Goal: Information Seeking & Learning: Learn about a topic

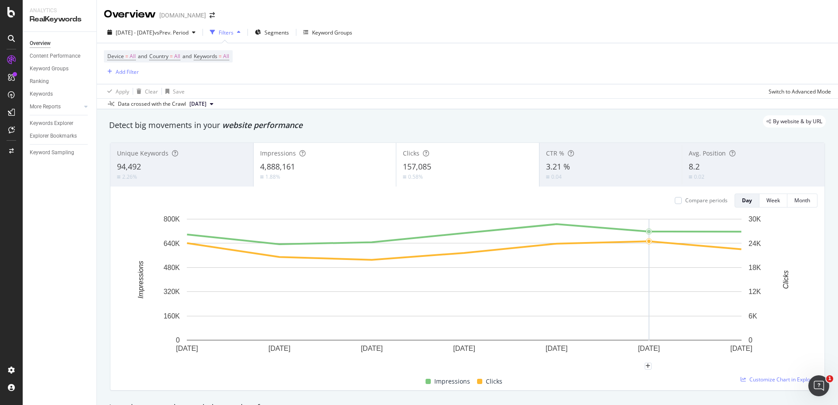
scroll to position [157, 0]
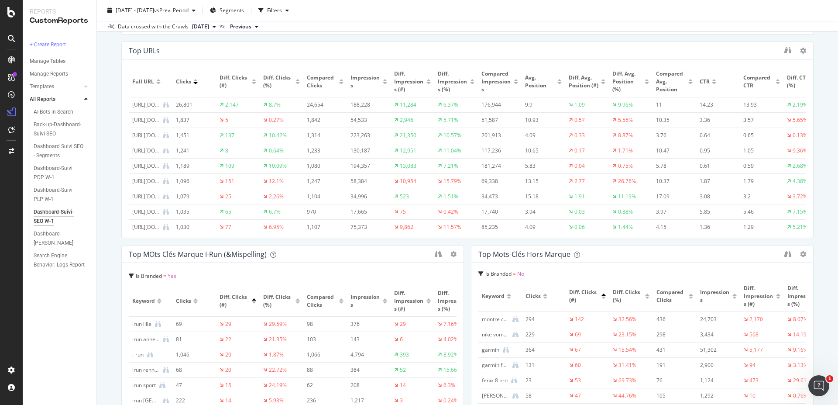
scroll to position [576, 0]
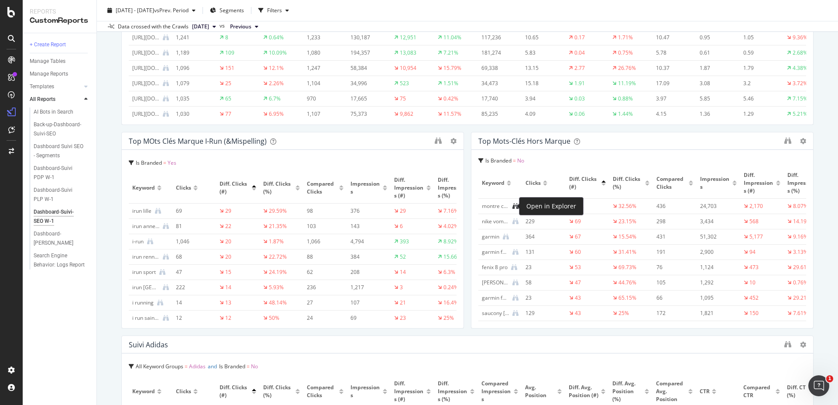
click at [514, 206] on icon at bounding box center [516, 206] width 6 height 6
click at [785, 142] on icon "binoculars" at bounding box center [788, 140] width 7 height 7
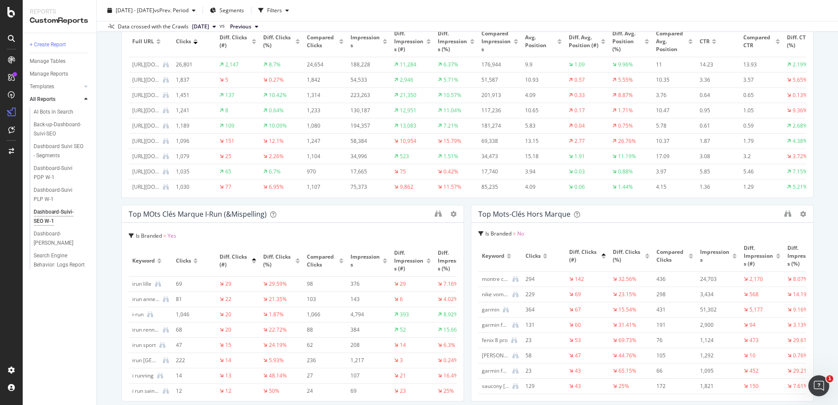
scroll to position [419, 0]
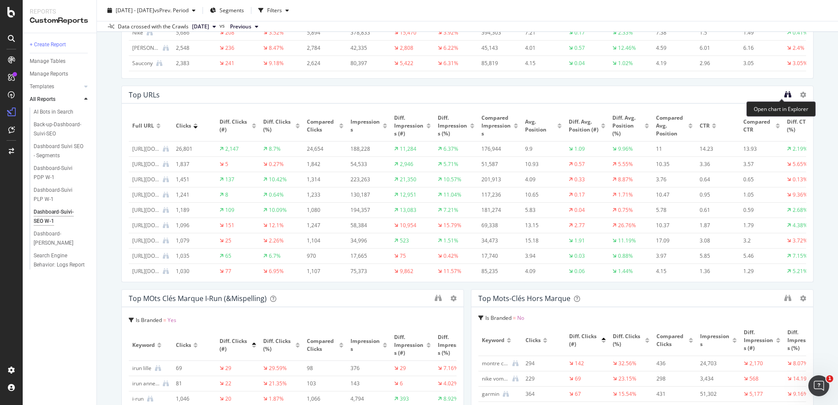
click at [785, 94] on icon "binoculars" at bounding box center [788, 94] width 7 height 7
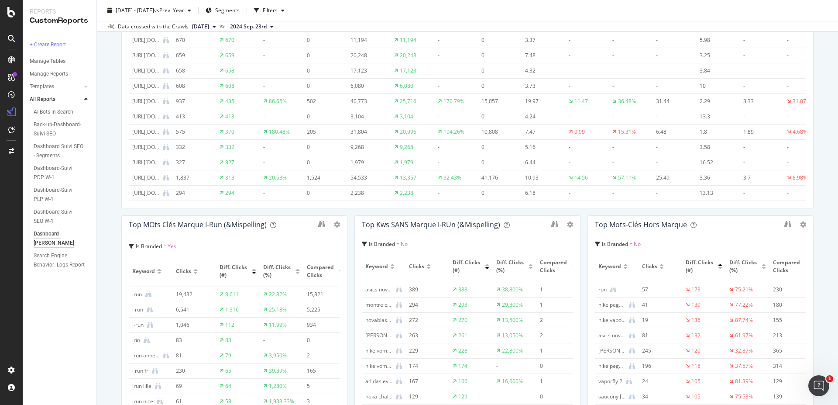
scroll to position [524, 0]
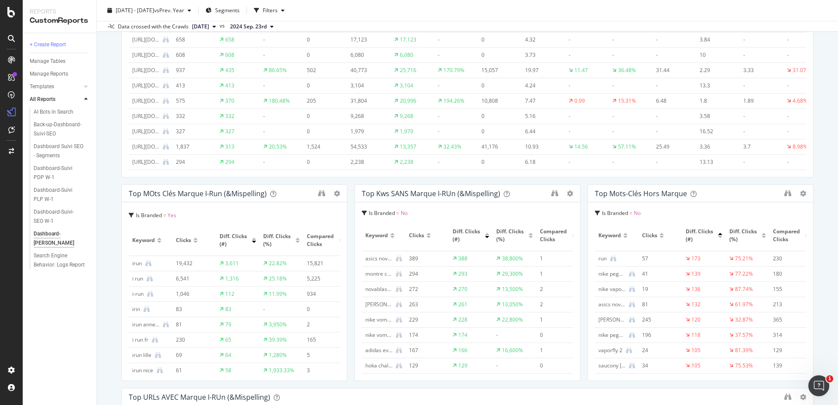
click at [718, 235] on div at bounding box center [720, 234] width 4 height 2
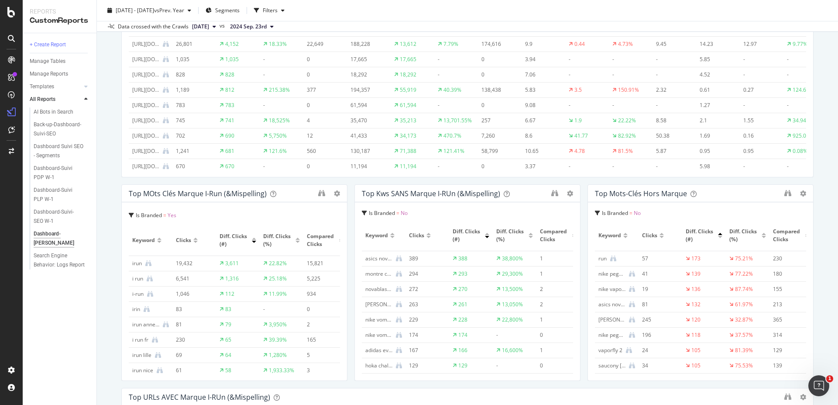
click at [762, 235] on div at bounding box center [764, 235] width 4 height 5
click at [760, 232] on div "Diff. Clicks (%)" at bounding box center [748, 235] width 37 height 16
click at [715, 231] on div "Diff. Clicks (#)" at bounding box center [704, 235] width 37 height 16
click at [717, 232] on div "Diff. Clicks (#)" at bounding box center [704, 235] width 37 height 16
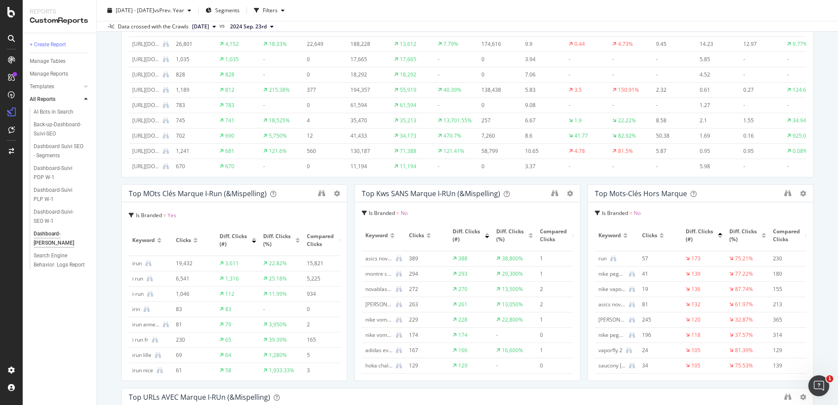
click at [660, 234] on div at bounding box center [662, 234] width 4 height 2
click at [785, 189] on icon "binoculars" at bounding box center [788, 192] width 7 height 7
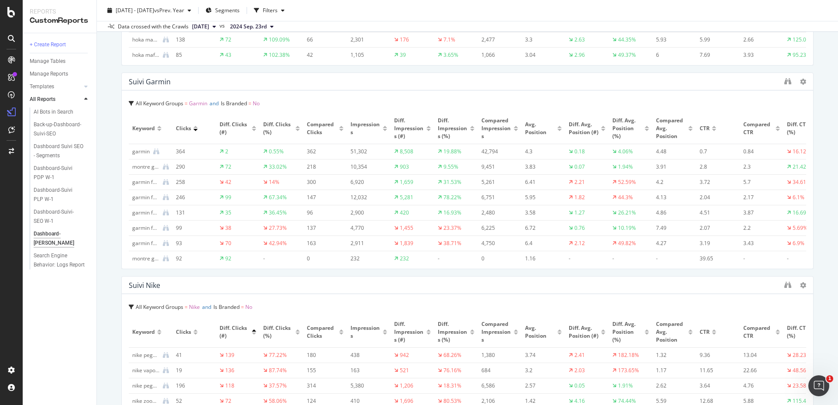
scroll to position [1677, 0]
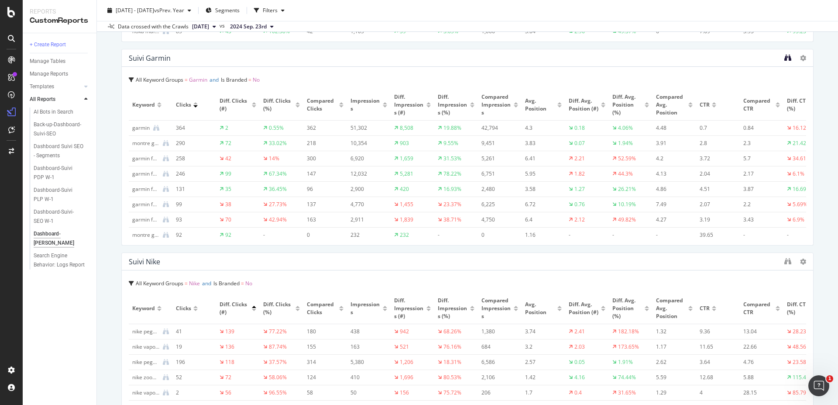
click at [785, 58] on icon "binoculars" at bounding box center [788, 57] width 7 height 7
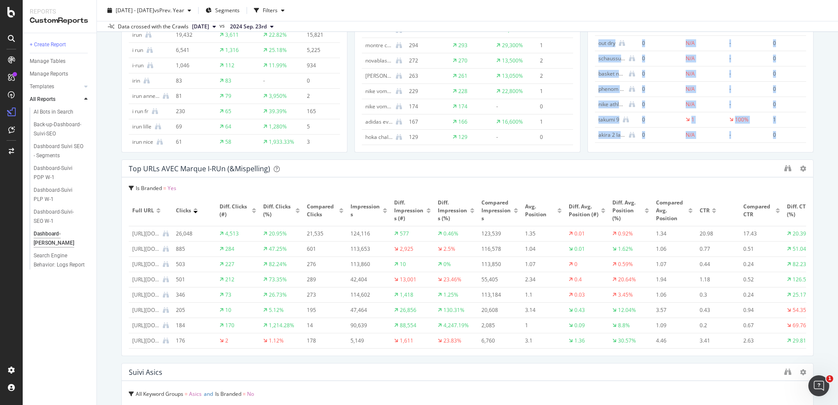
scroll to position [734, 0]
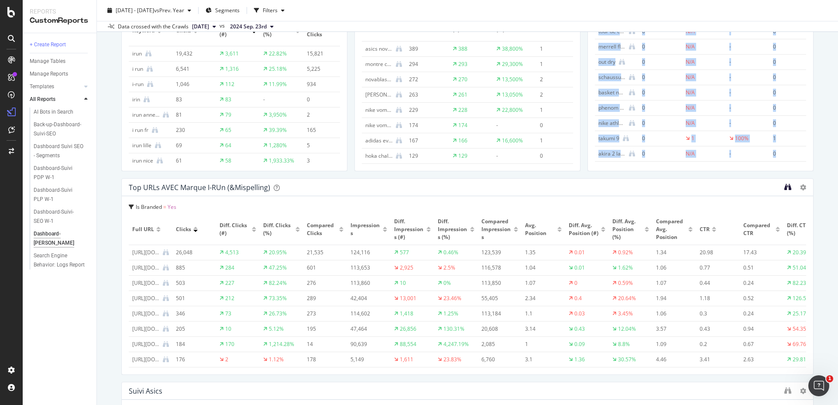
click at [785, 189] on icon "binoculars" at bounding box center [788, 186] width 7 height 7
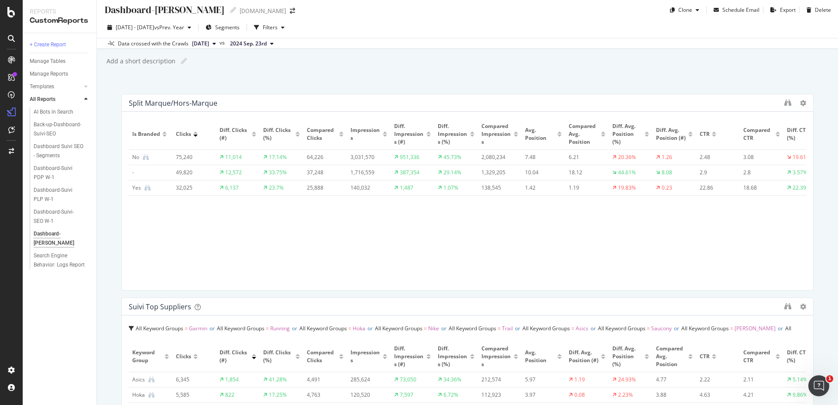
scroll to position [0, 0]
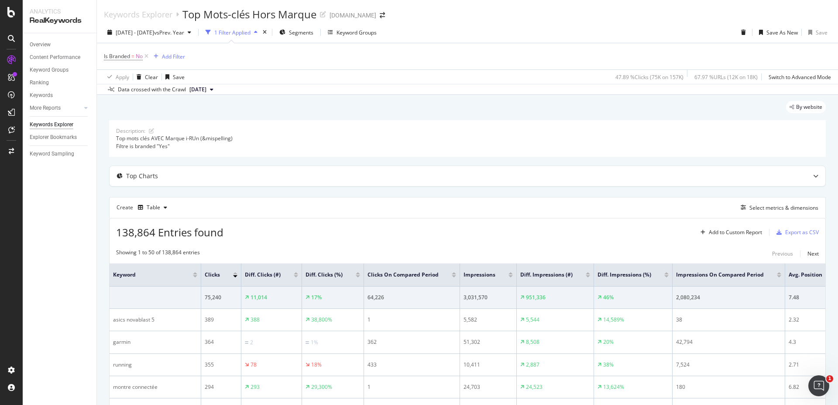
click at [233, 272] on div at bounding box center [235, 273] width 4 height 2
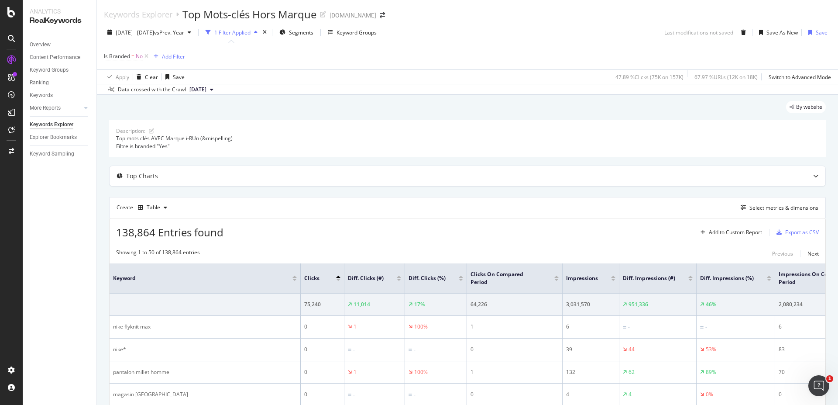
click at [338, 279] on div at bounding box center [338, 280] width 4 height 2
click at [398, 279] on div at bounding box center [399, 280] width 4 height 2
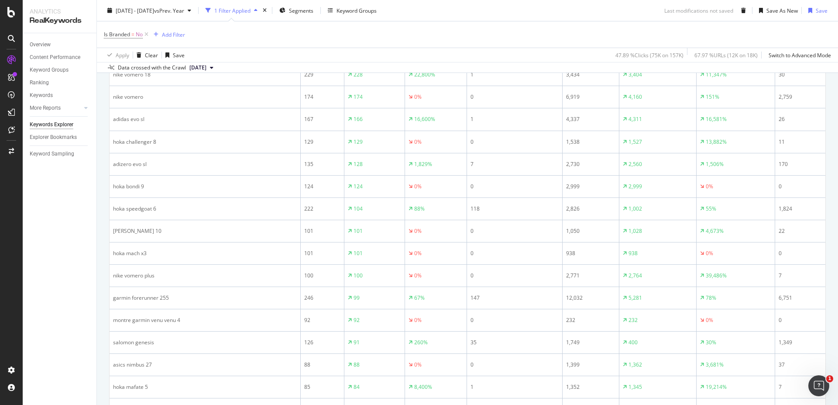
scroll to position [367, 0]
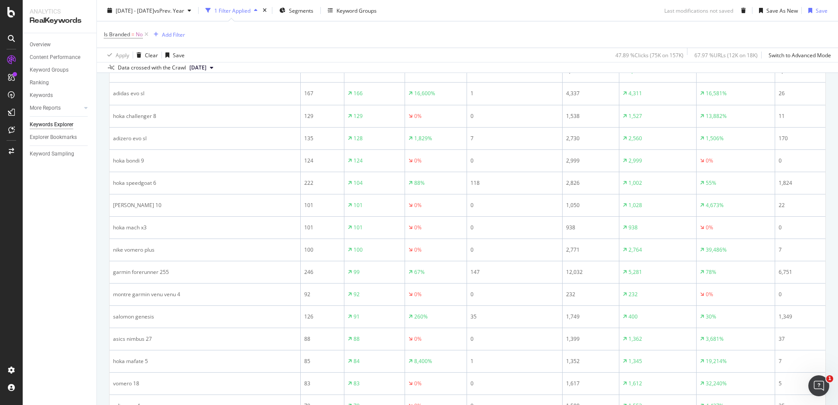
drag, startPoint x: 514, startPoint y: 52, endPoint x: 508, endPoint y: 57, distance: 8.0
click at [511, 54] on div "Apply Clear Save 47.89 % Clicks ( 75K on 157K ) 67.97 % URLs ( 12K on 18K ) Swi…" at bounding box center [467, 55] width 741 height 14
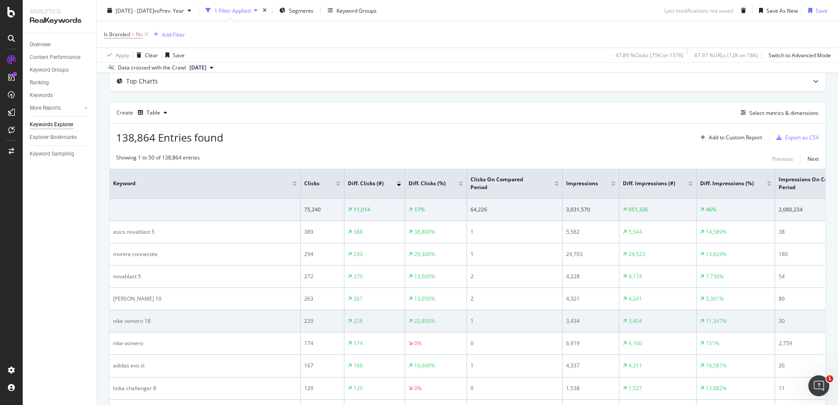
scroll to position [157, 0]
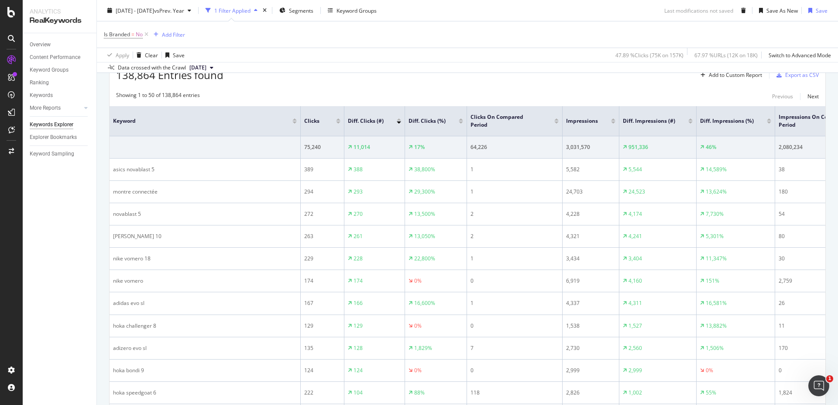
click at [400, 120] on div at bounding box center [399, 119] width 4 height 2
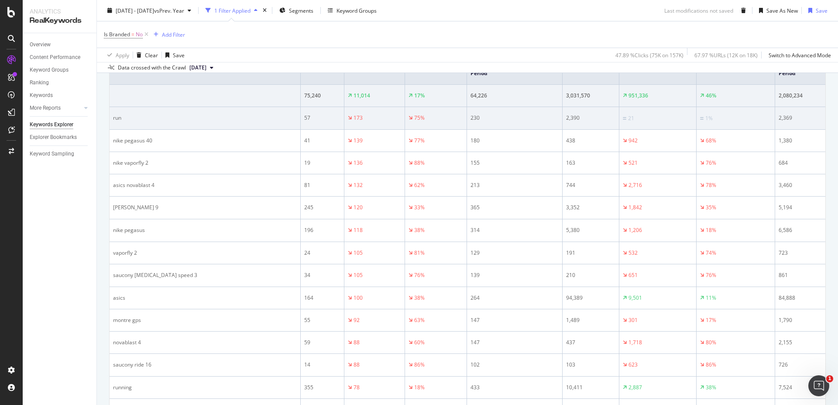
scroll to position [210, 0]
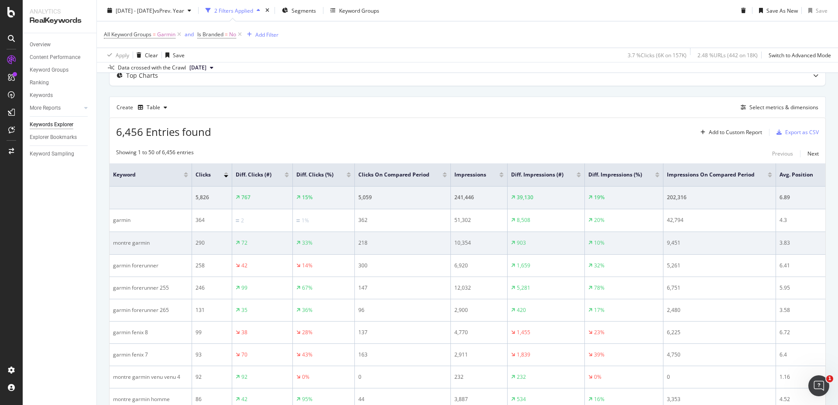
scroll to position [105, 0]
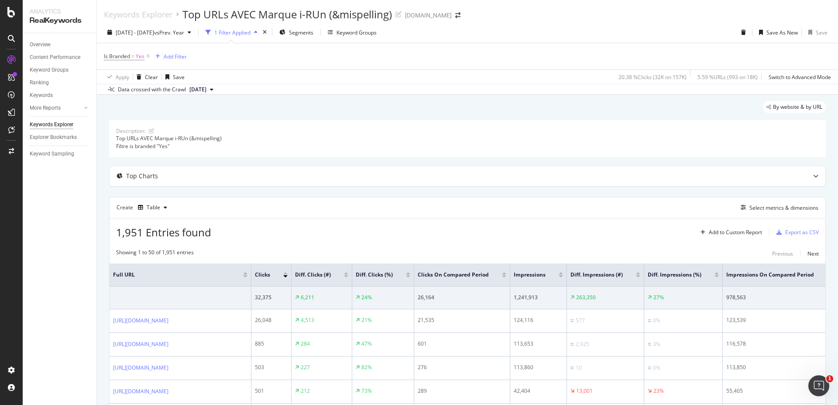
click at [348, 275] on div at bounding box center [346, 276] width 4 height 2
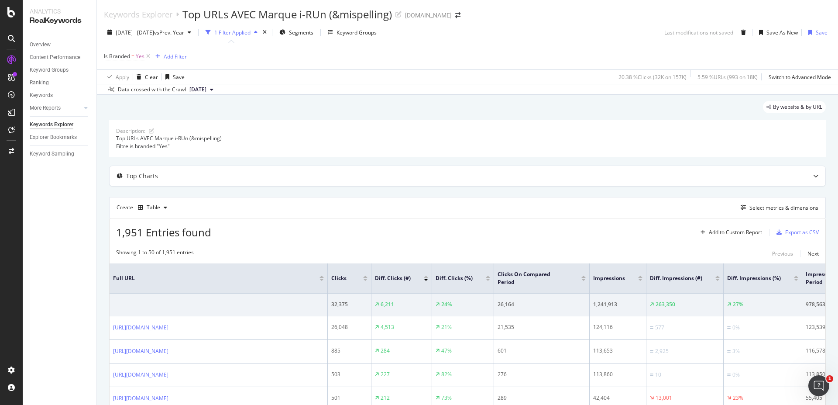
click at [427, 279] on div at bounding box center [426, 280] width 4 height 2
click at [489, 279] on div at bounding box center [488, 280] width 4 height 2
click at [427, 279] on div at bounding box center [426, 280] width 4 height 2
click at [427, 276] on div at bounding box center [426, 277] width 4 height 2
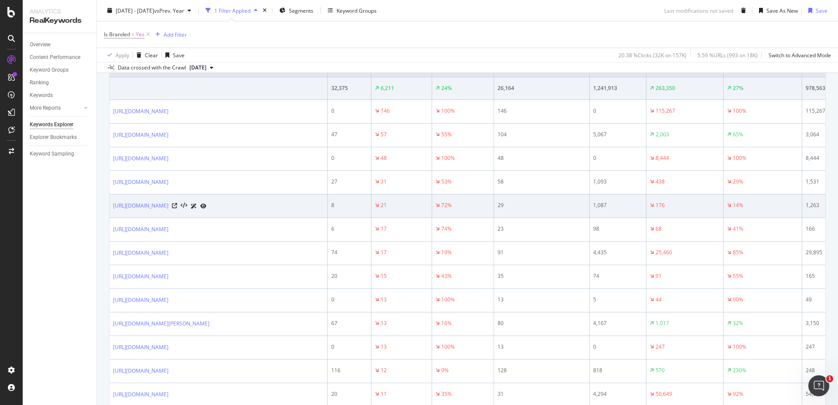
scroll to position [210, 0]
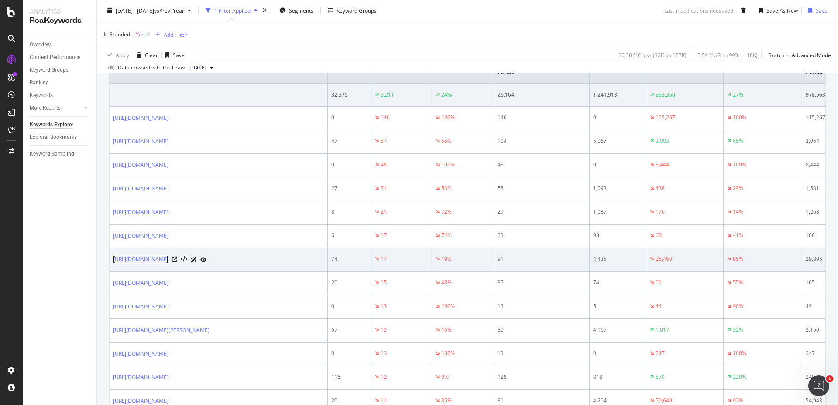
click at [169, 264] on link "[URL][DOMAIN_NAME]" at bounding box center [140, 259] width 55 height 9
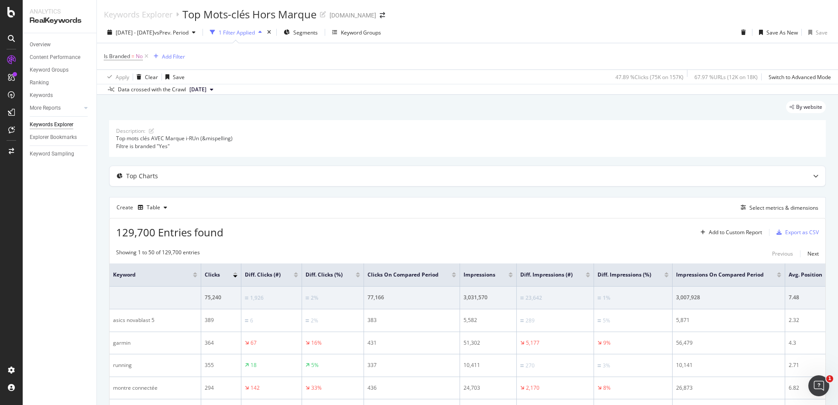
click at [294, 276] on div at bounding box center [296, 276] width 4 height 2
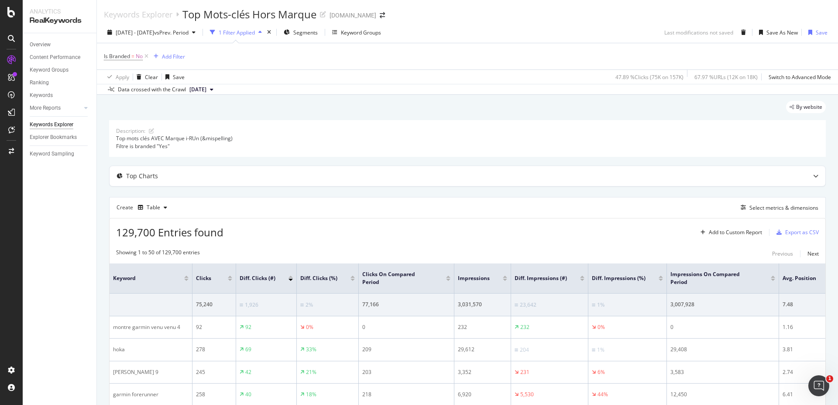
click at [291, 280] on div at bounding box center [291, 280] width 4 height 2
click at [290, 279] on div at bounding box center [291, 280] width 4 height 2
click at [289, 279] on div at bounding box center [291, 280] width 4 height 2
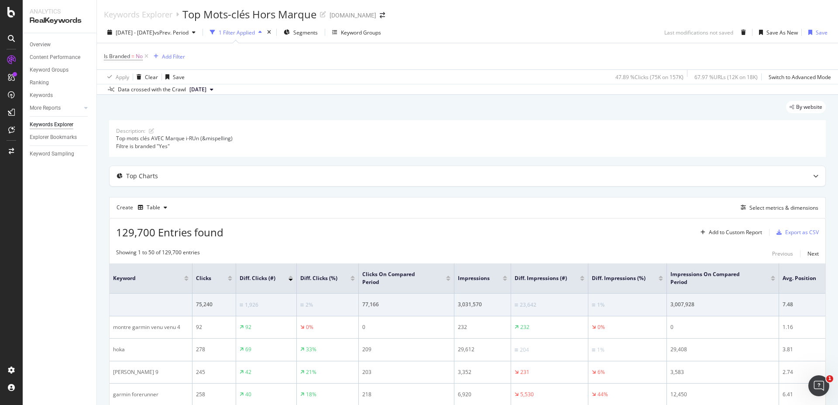
click at [292, 276] on div at bounding box center [291, 277] width 4 height 2
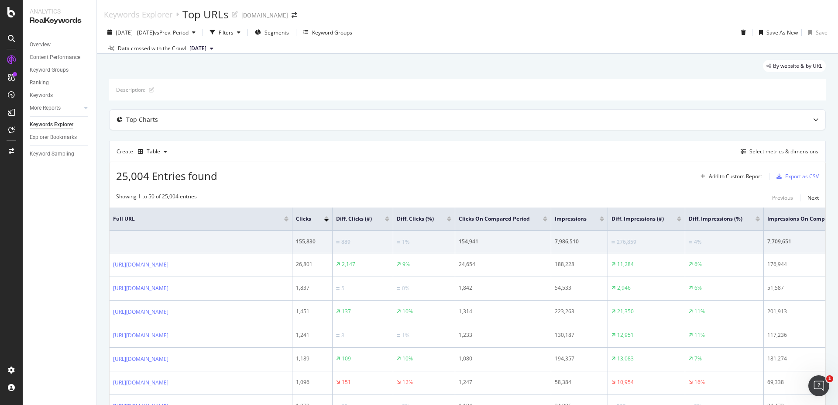
click at [389, 218] on div at bounding box center [387, 218] width 4 height 5
click at [389, 220] on div at bounding box center [387, 220] width 4 height 2
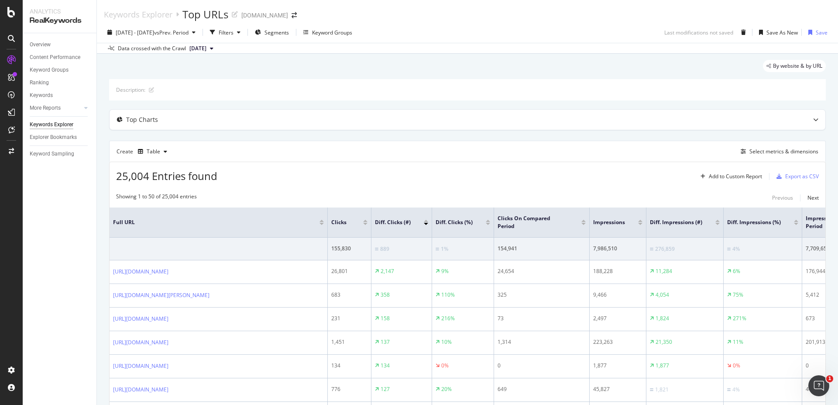
click at [426, 220] on div at bounding box center [426, 221] width 4 height 2
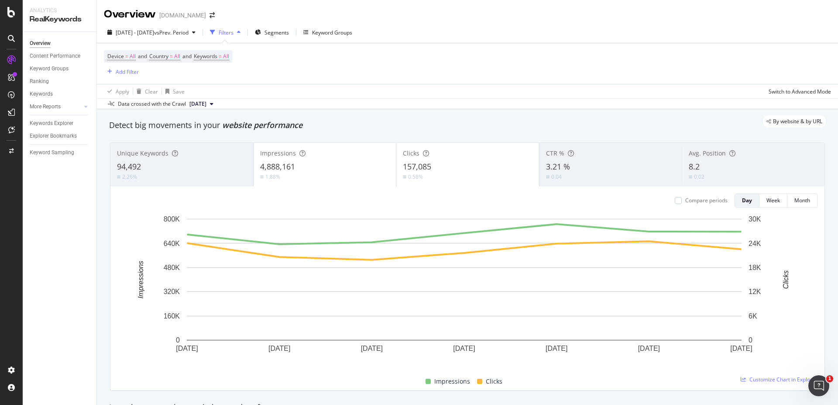
scroll to position [157, 0]
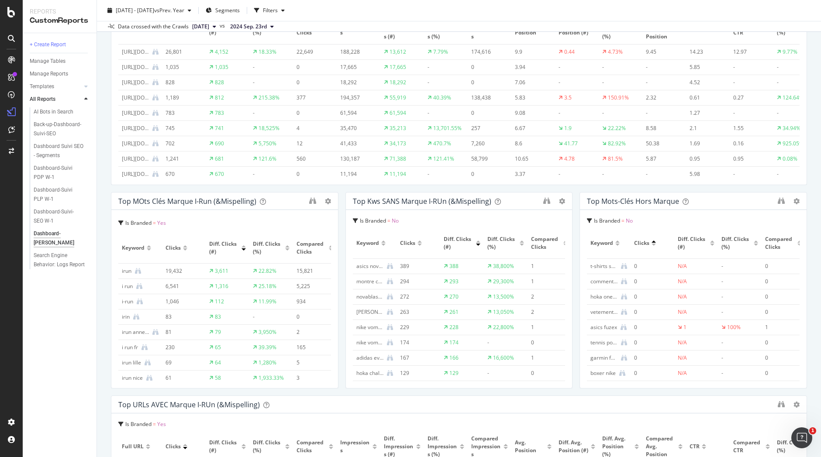
click at [651, 244] on div at bounding box center [653, 245] width 4 height 2
click at [778, 200] on icon "binoculars" at bounding box center [781, 200] width 7 height 7
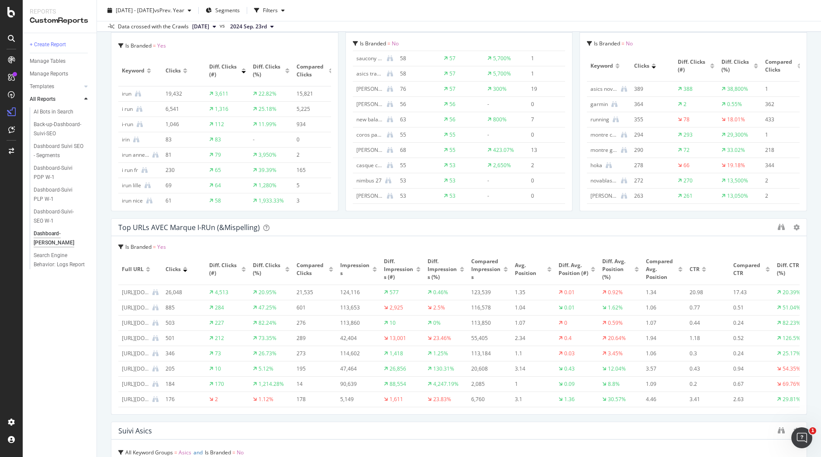
scroll to position [688, 0]
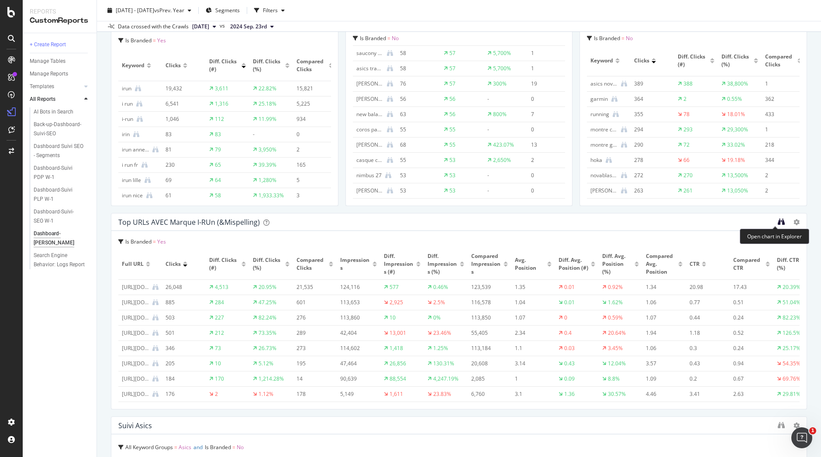
click at [778, 224] on icon "binoculars" at bounding box center [781, 221] width 7 height 7
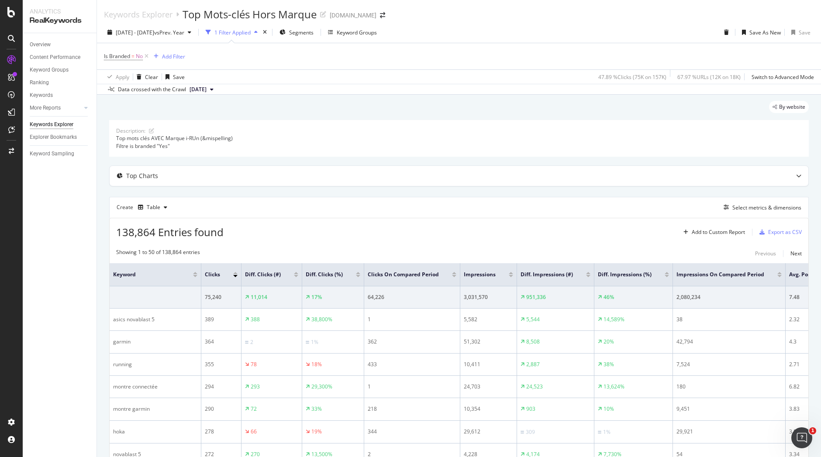
click at [294, 275] on div at bounding box center [296, 276] width 4 height 2
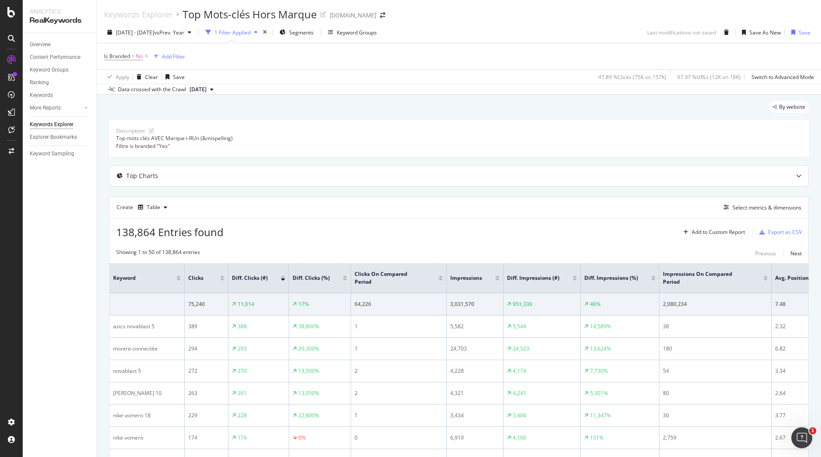
click at [282, 276] on div at bounding box center [283, 277] width 4 height 2
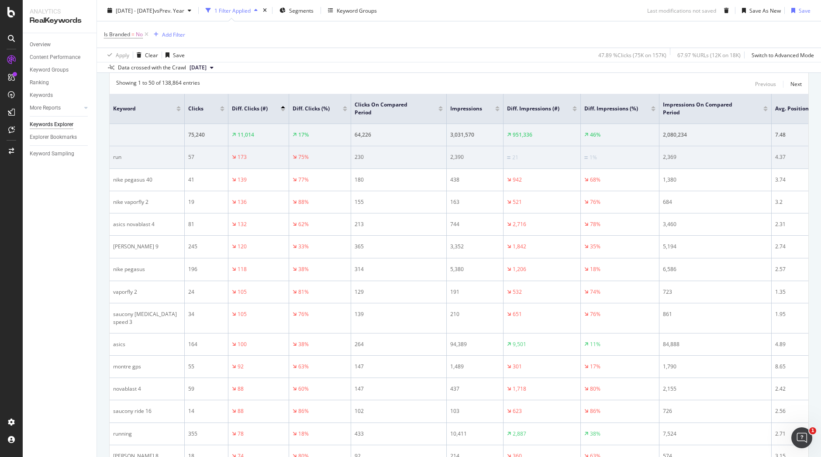
scroll to position [172, 0]
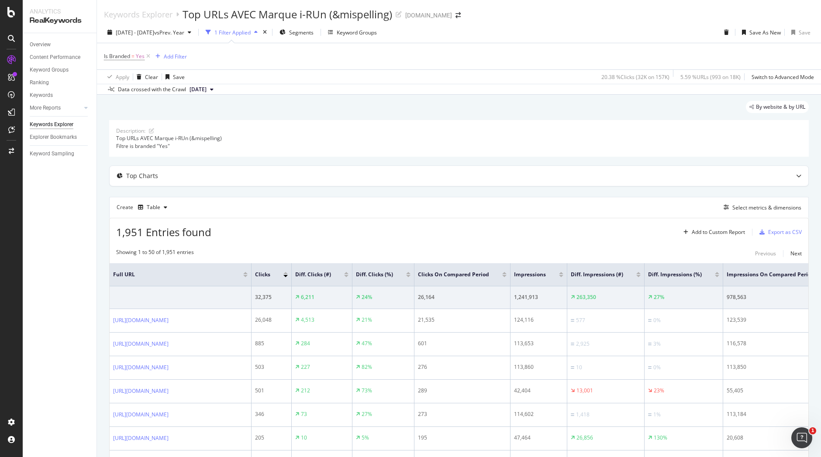
click at [348, 276] on div at bounding box center [346, 276] width 4 height 2
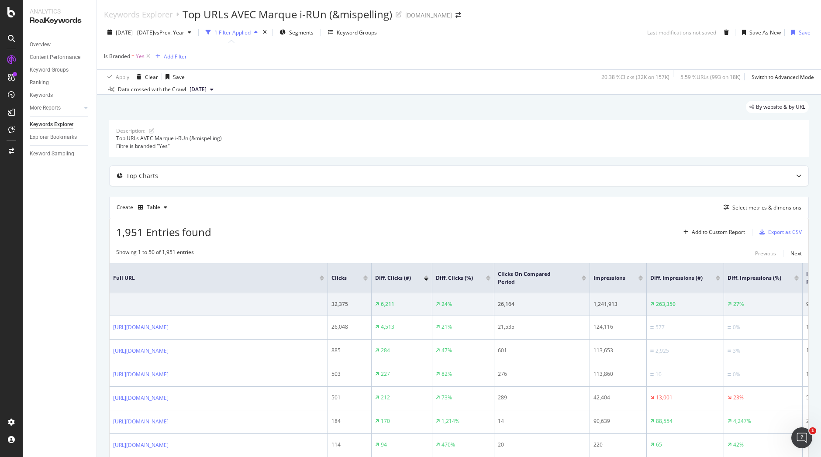
click at [425, 279] on div at bounding box center [426, 280] width 4 height 2
click at [426, 277] on div at bounding box center [426, 277] width 4 height 2
